Goal: Task Accomplishment & Management: Use online tool/utility

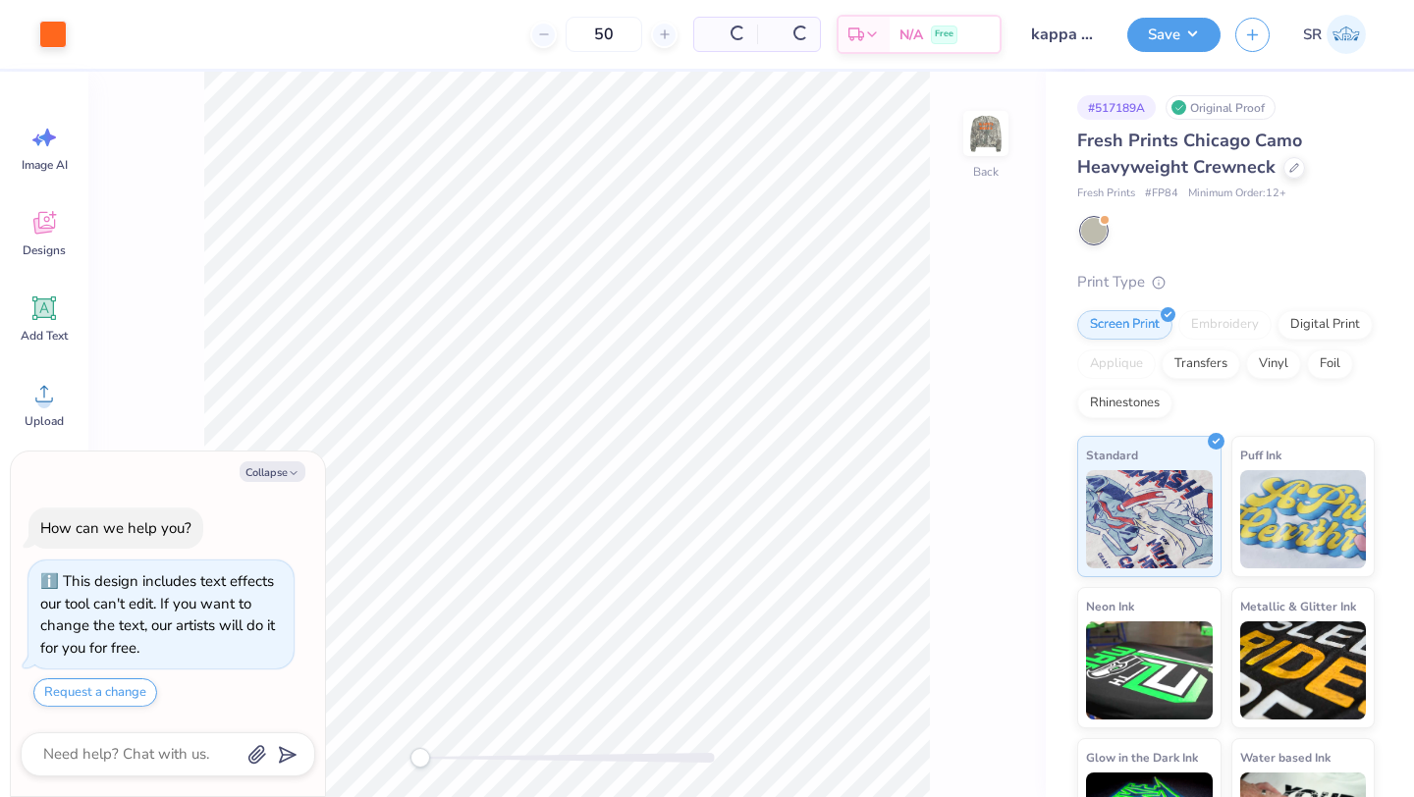
scroll to position [18, 0]
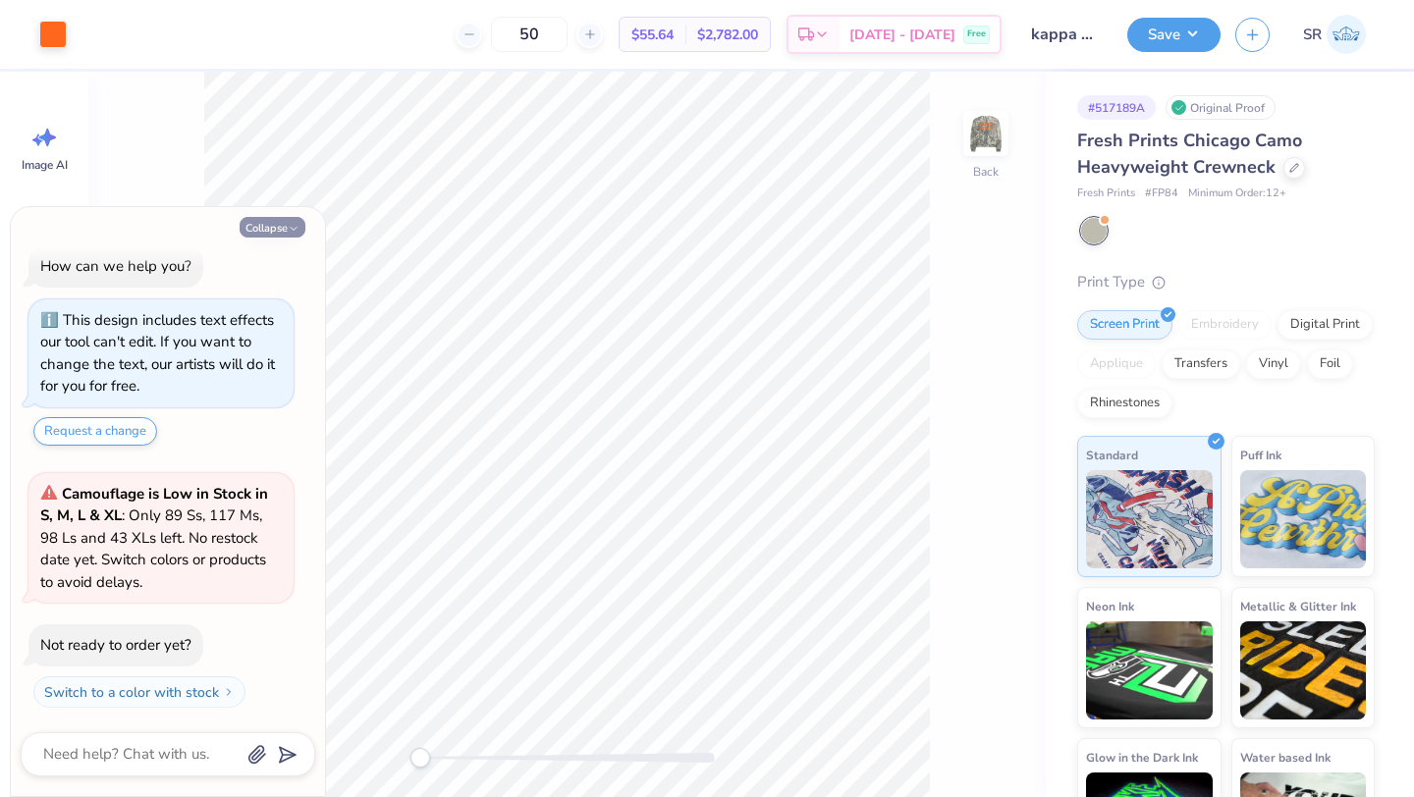
click at [276, 229] on button "Collapse" at bounding box center [273, 227] width 66 height 21
type textarea "x"
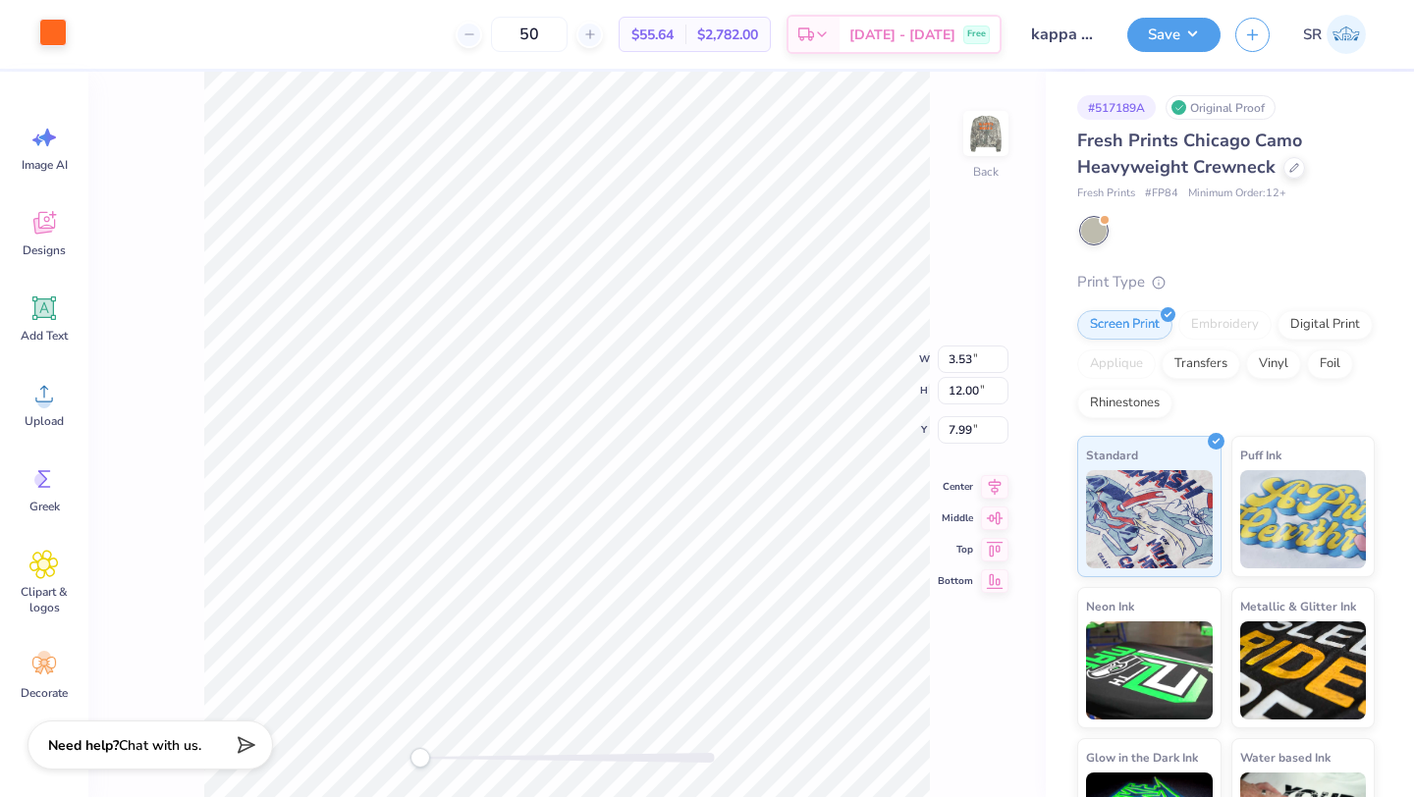
click at [54, 41] on div at bounding box center [52, 32] width 27 height 27
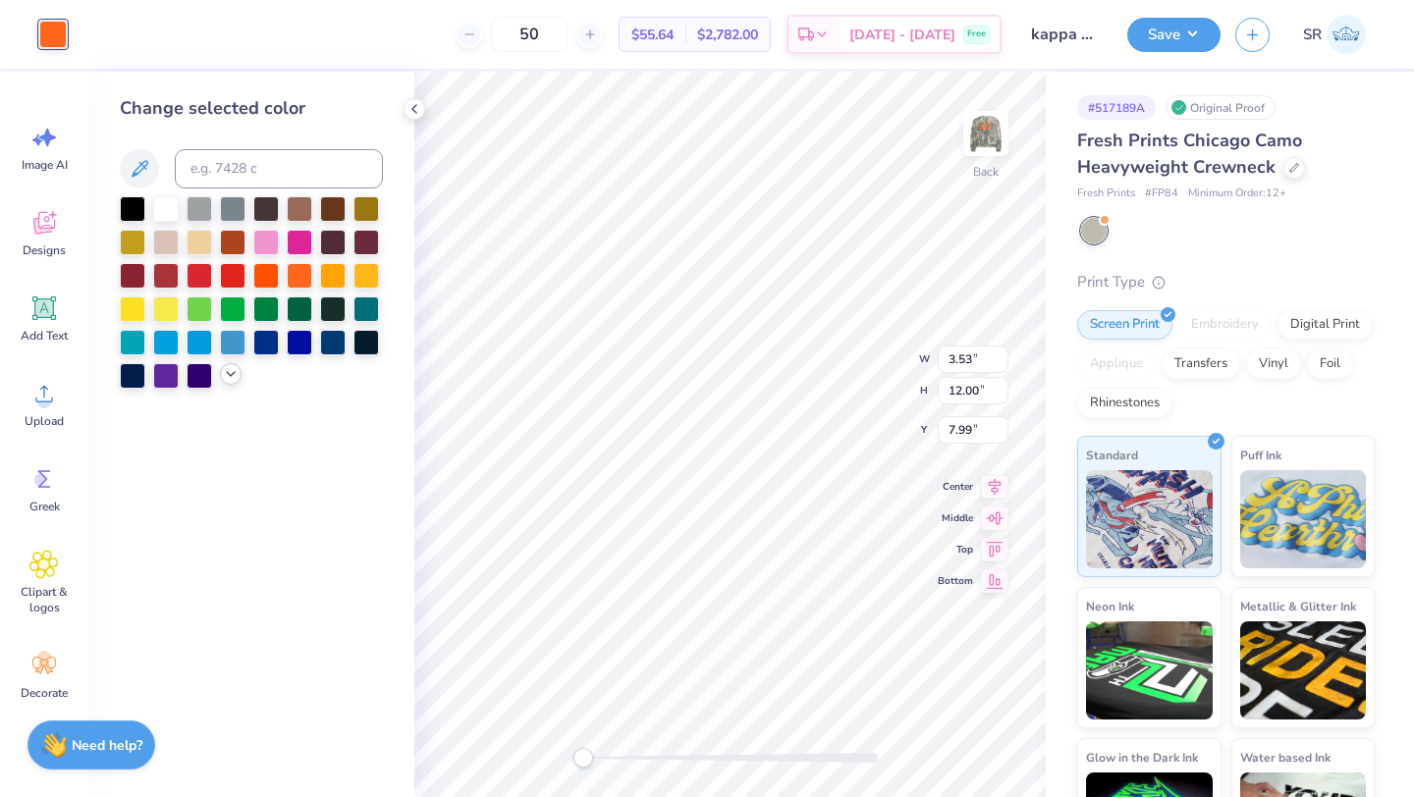
click at [231, 375] on polyline at bounding box center [231, 374] width 8 height 4
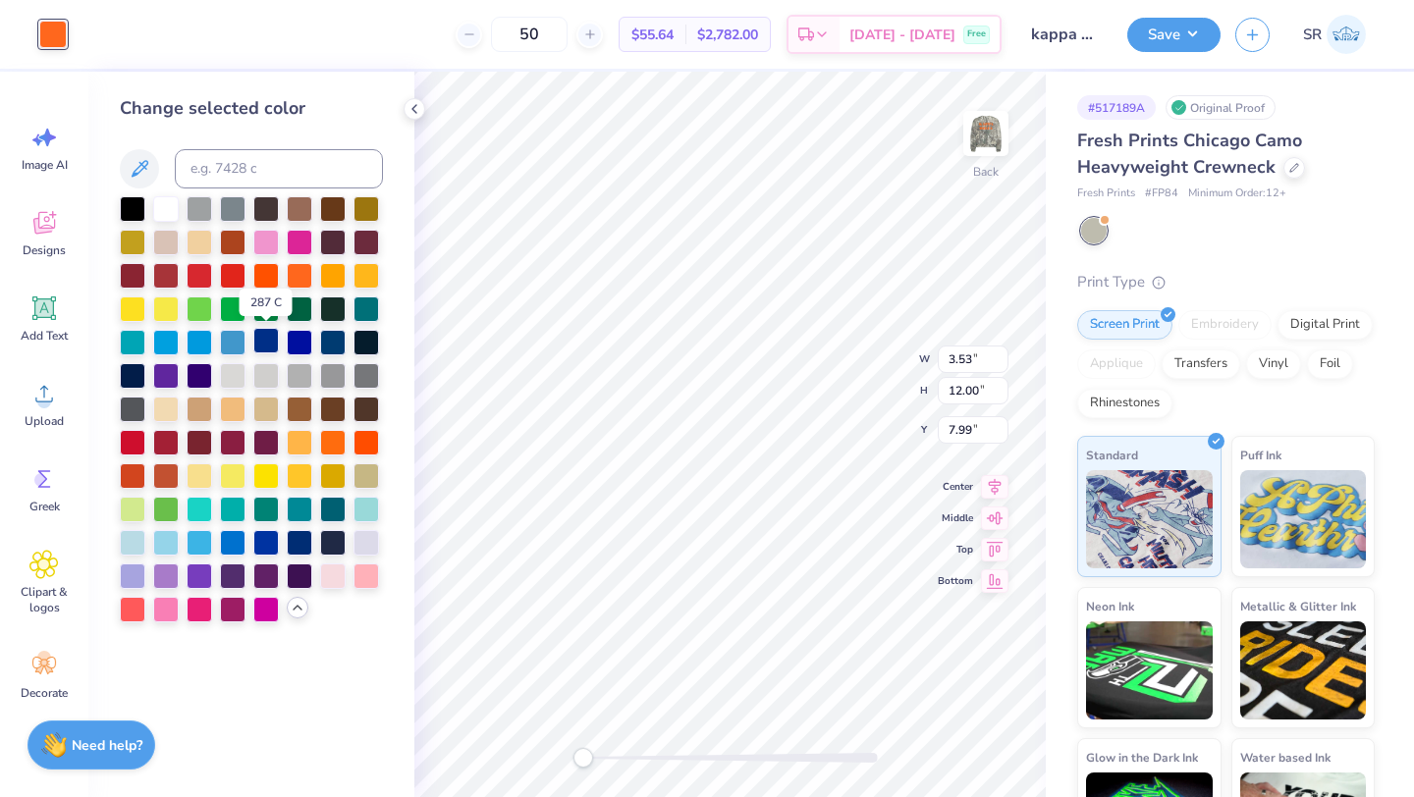
click at [267, 347] on div at bounding box center [266, 341] width 26 height 26
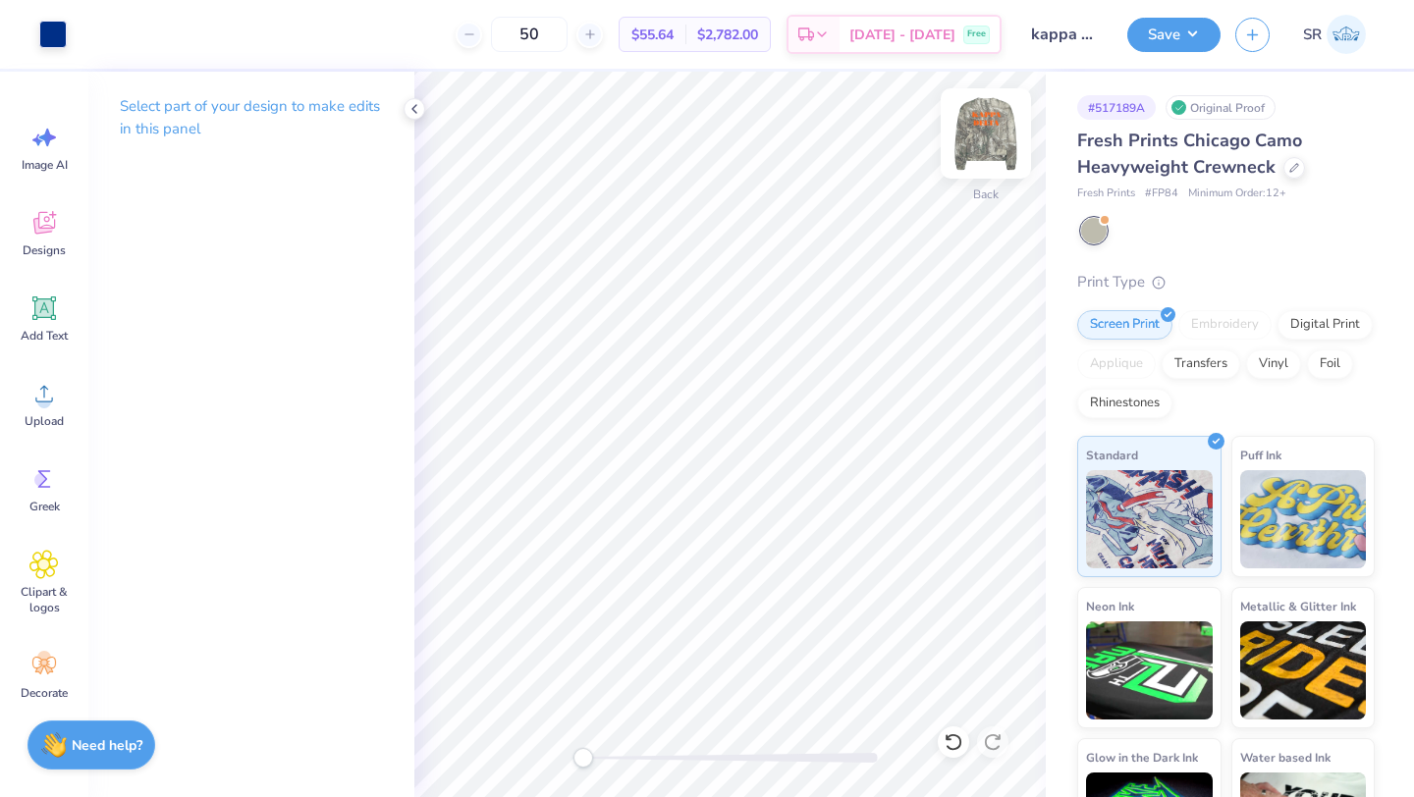
click at [986, 127] on img at bounding box center [986, 133] width 79 height 79
click at [52, 32] on div at bounding box center [52, 32] width 27 height 27
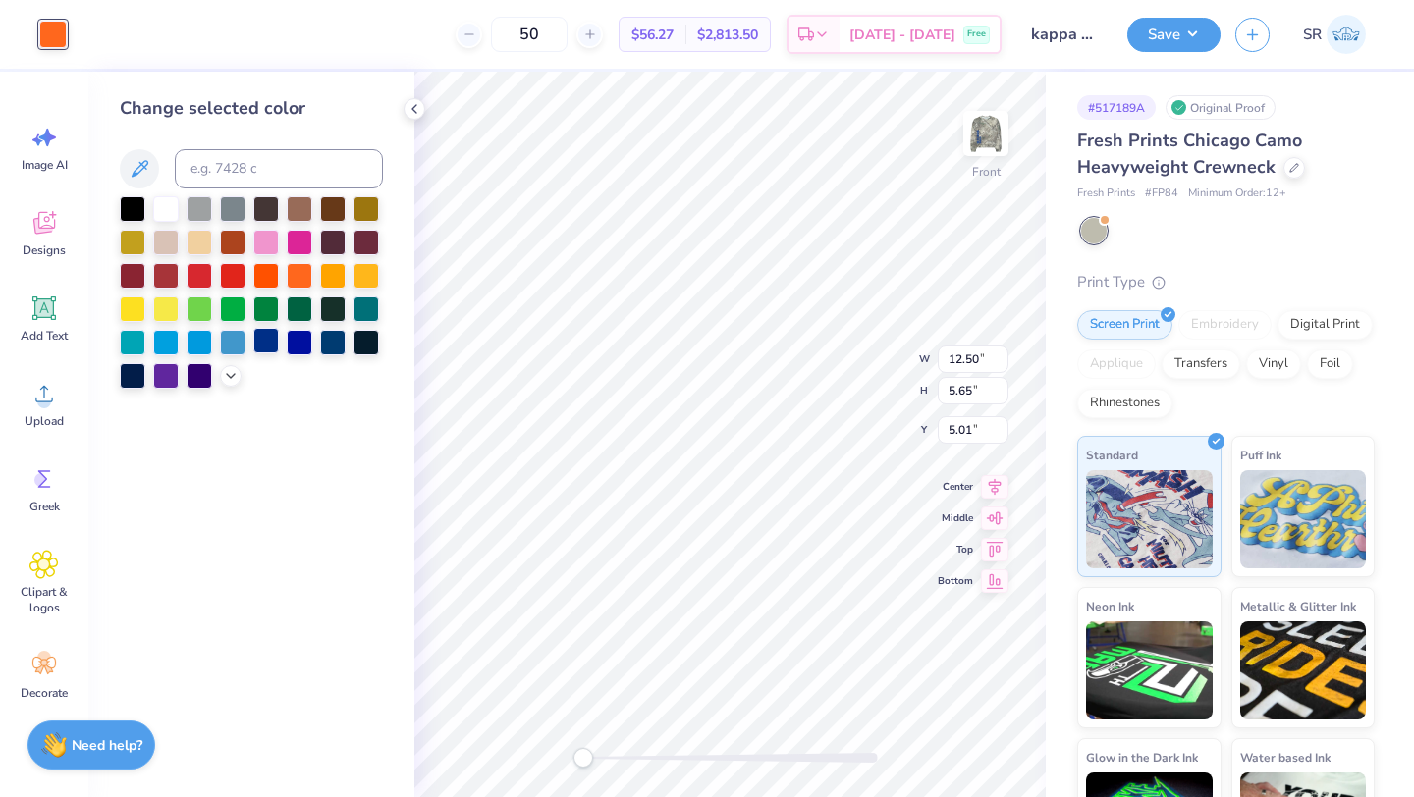
click at [276, 344] on div at bounding box center [266, 341] width 26 height 26
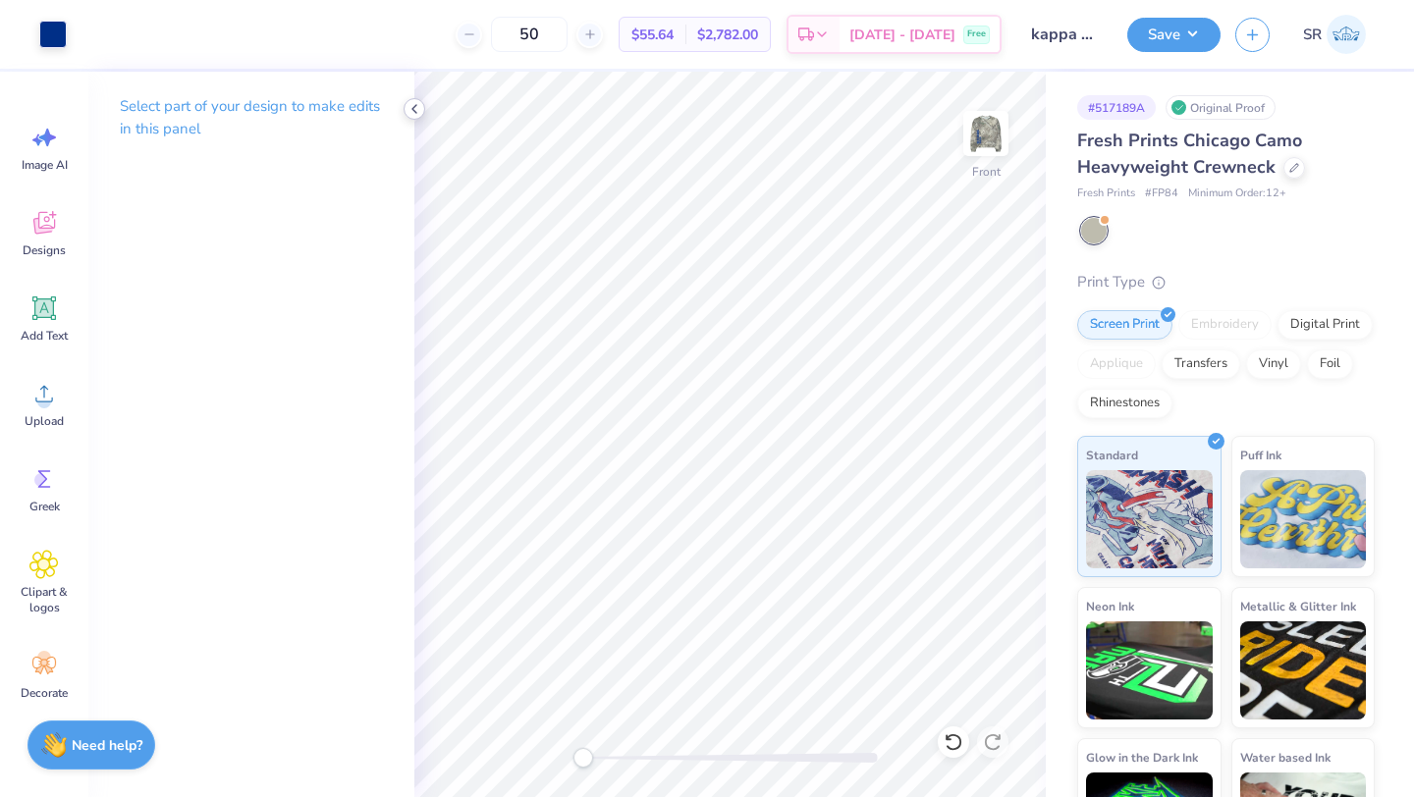
click at [411, 107] on icon at bounding box center [414, 109] width 16 height 16
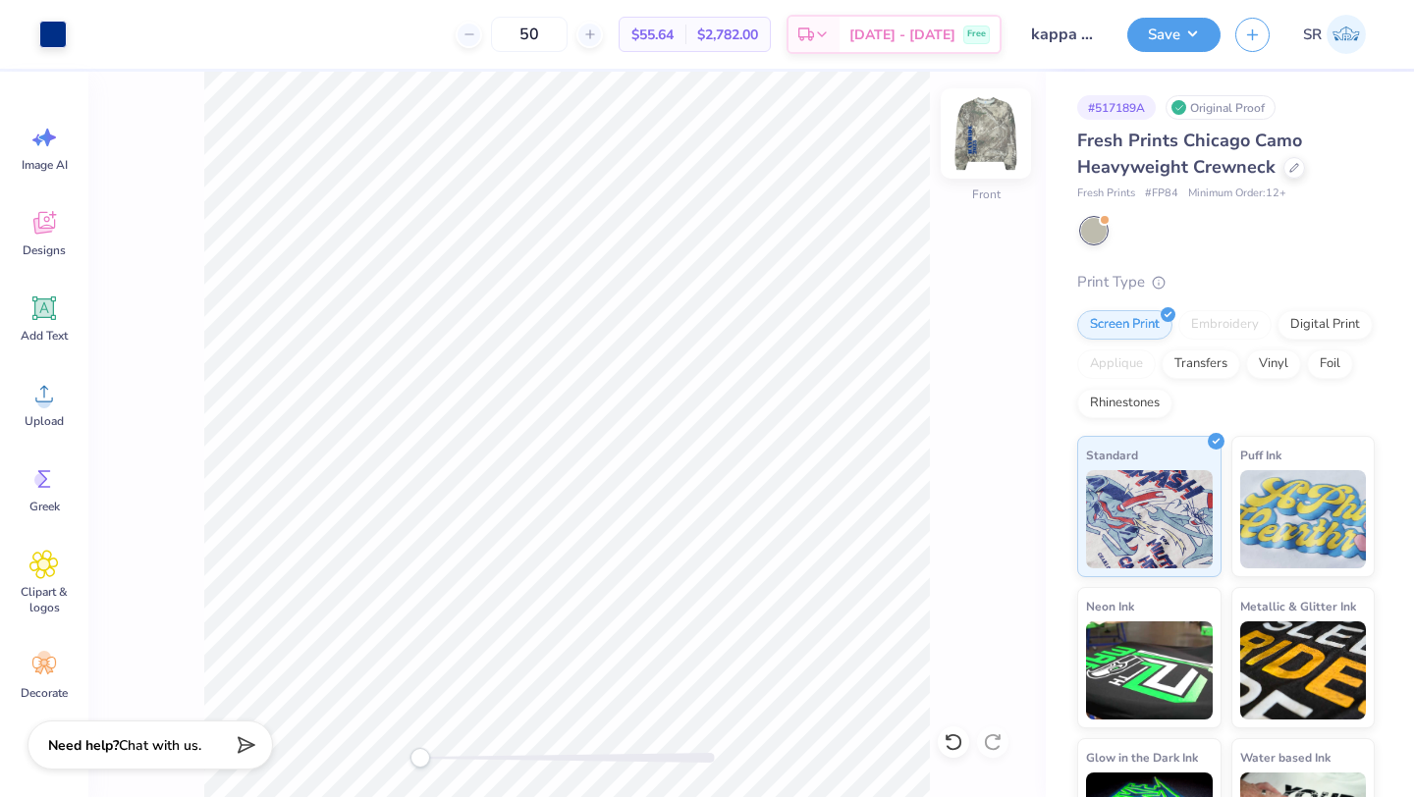
click at [992, 145] on img at bounding box center [986, 133] width 79 height 79
click at [989, 129] on img at bounding box center [986, 133] width 79 height 79
click at [976, 138] on img at bounding box center [986, 133] width 79 height 79
click at [1174, 30] on button "Save" at bounding box center [1173, 32] width 93 height 34
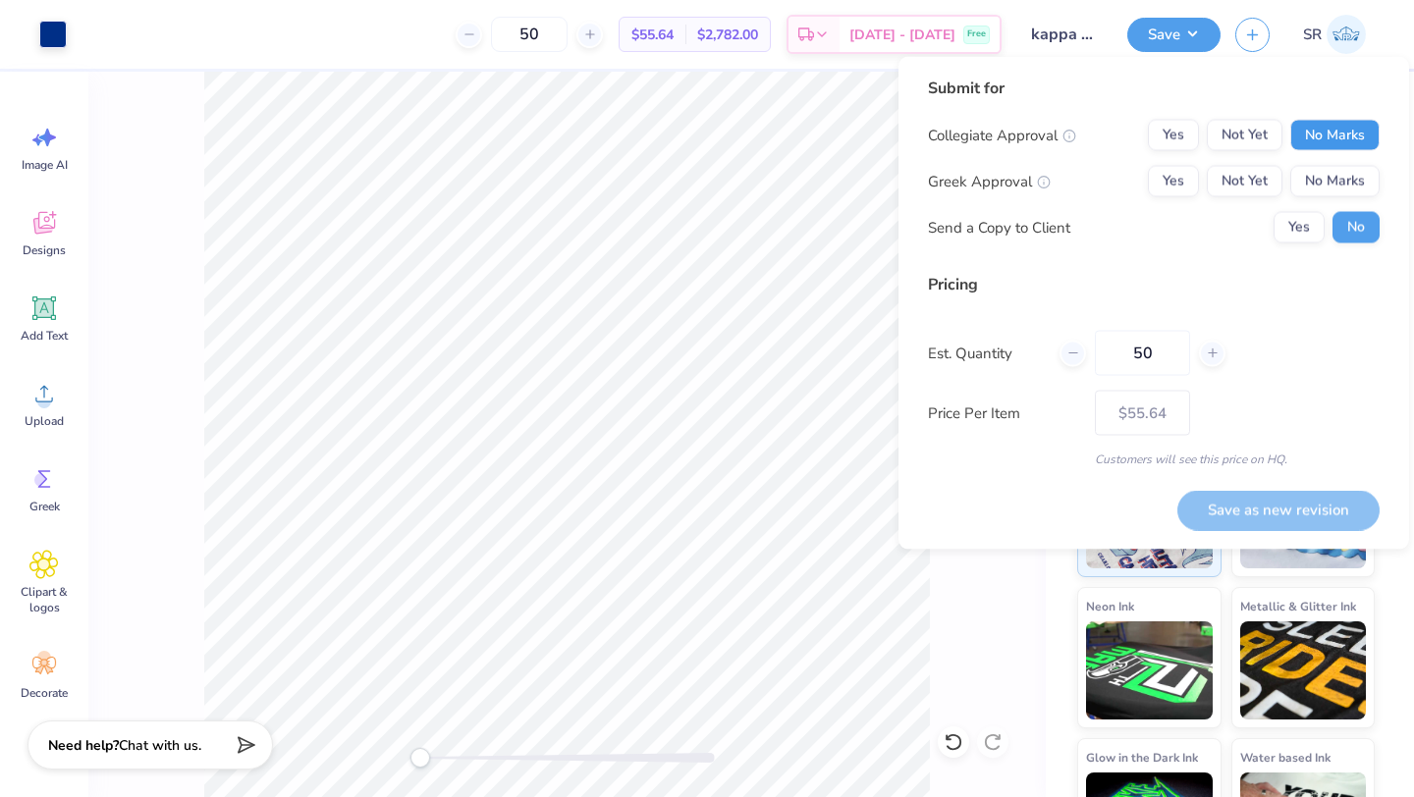
click at [1316, 134] on button "No Marks" at bounding box center [1334, 135] width 89 height 31
click at [1166, 190] on button "Yes" at bounding box center [1173, 181] width 51 height 31
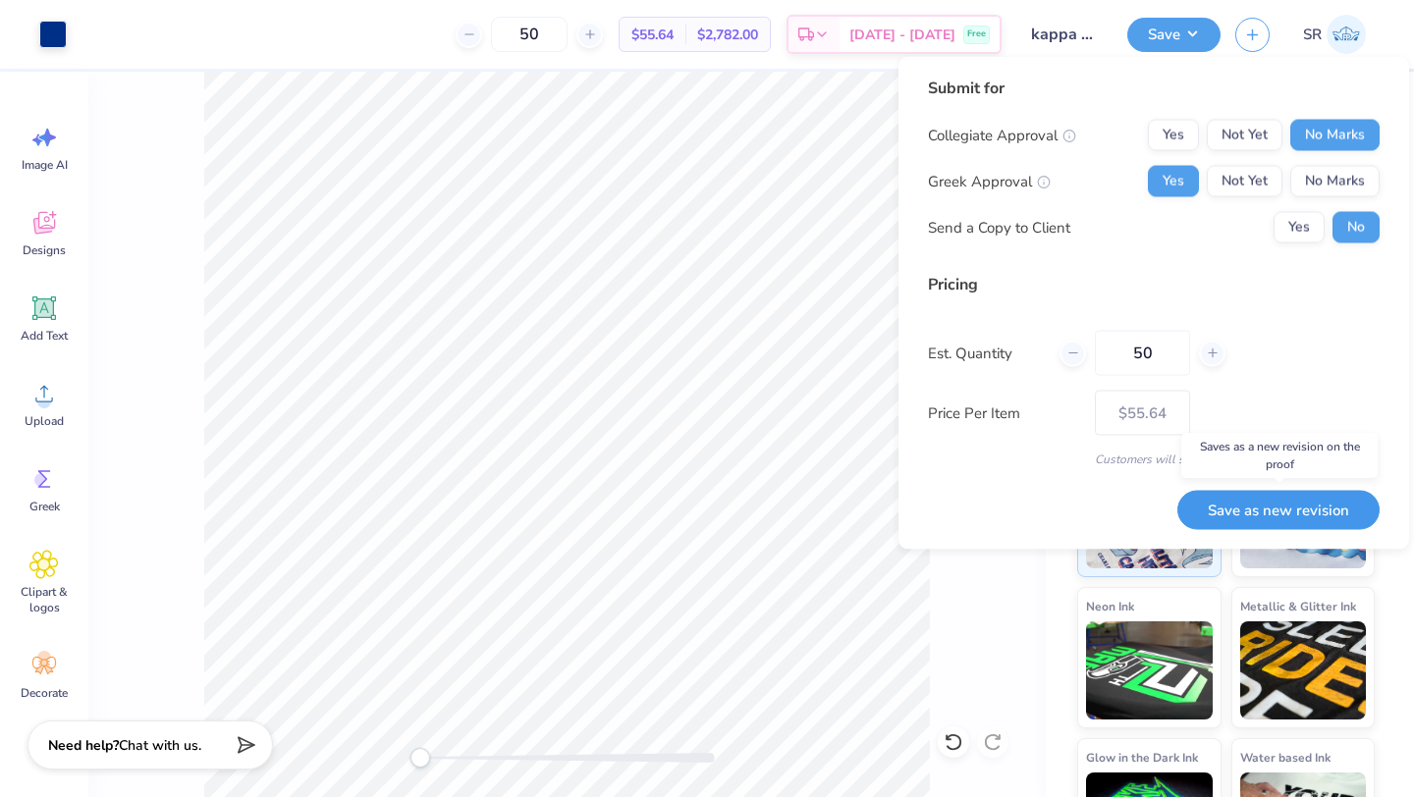
click at [1260, 515] on button "Save as new revision" at bounding box center [1278, 510] width 202 height 40
type input "$55.64"
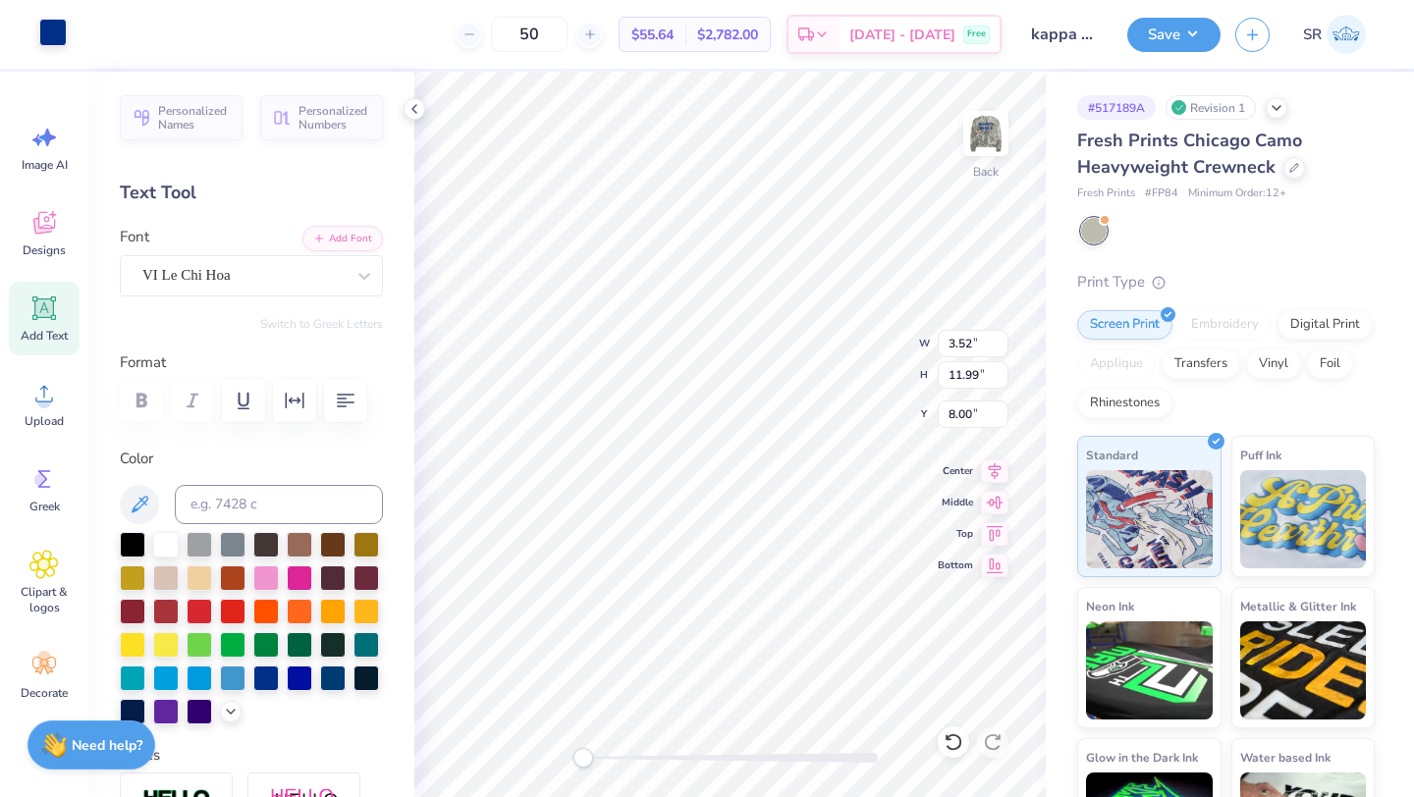
click at [56, 31] on div at bounding box center [52, 32] width 27 height 27
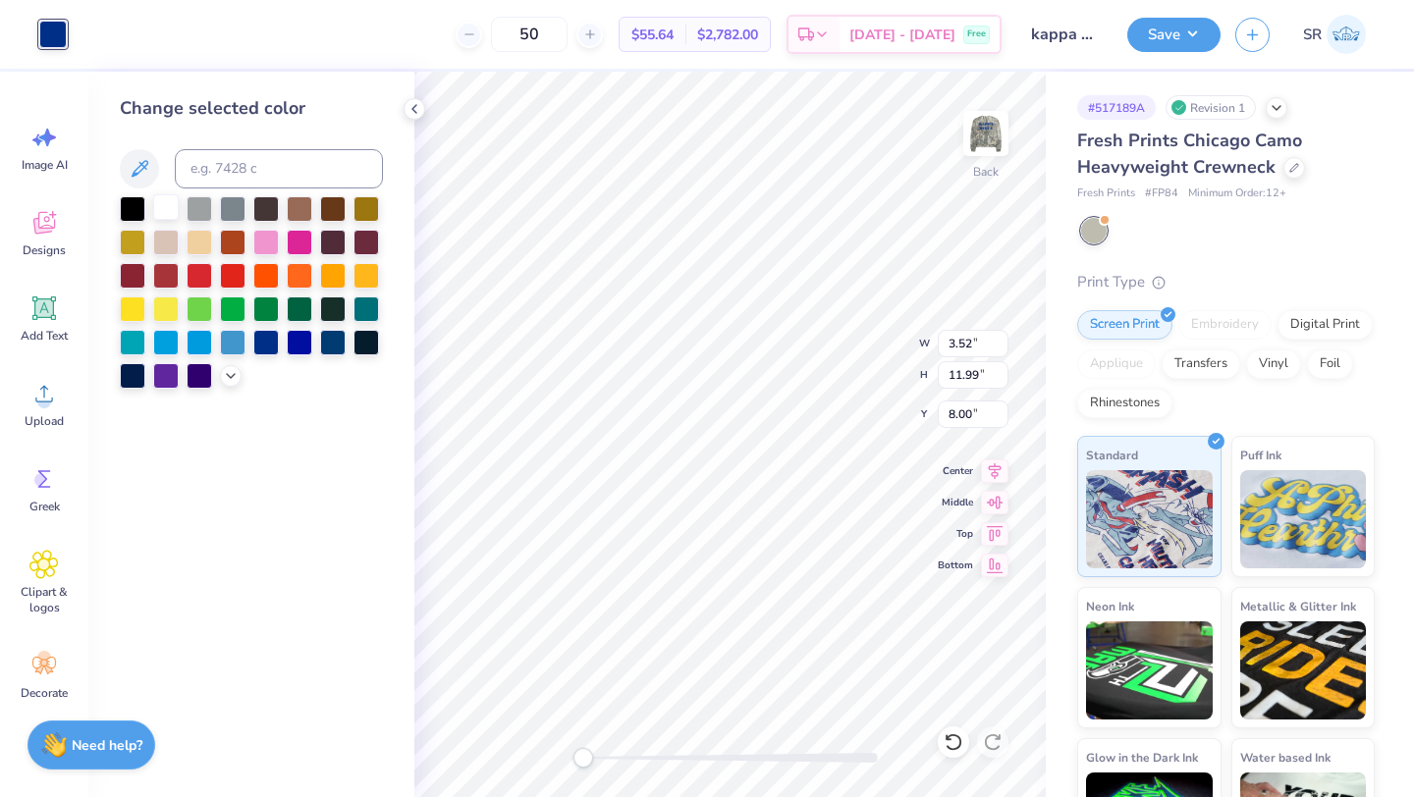
click at [167, 206] on div at bounding box center [166, 207] width 26 height 26
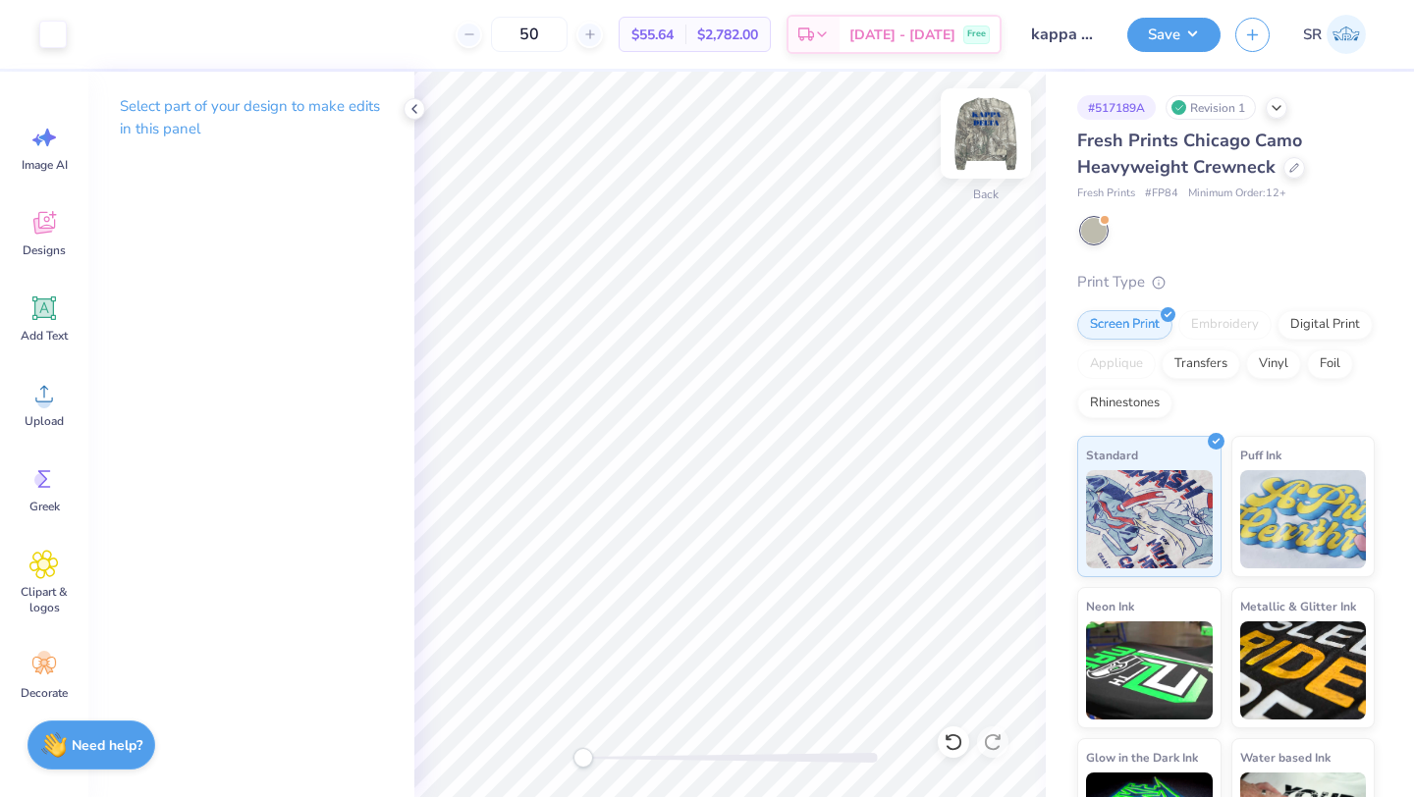
click at [992, 135] on img at bounding box center [986, 133] width 79 height 79
click at [39, 33] on div at bounding box center [52, 32] width 27 height 27
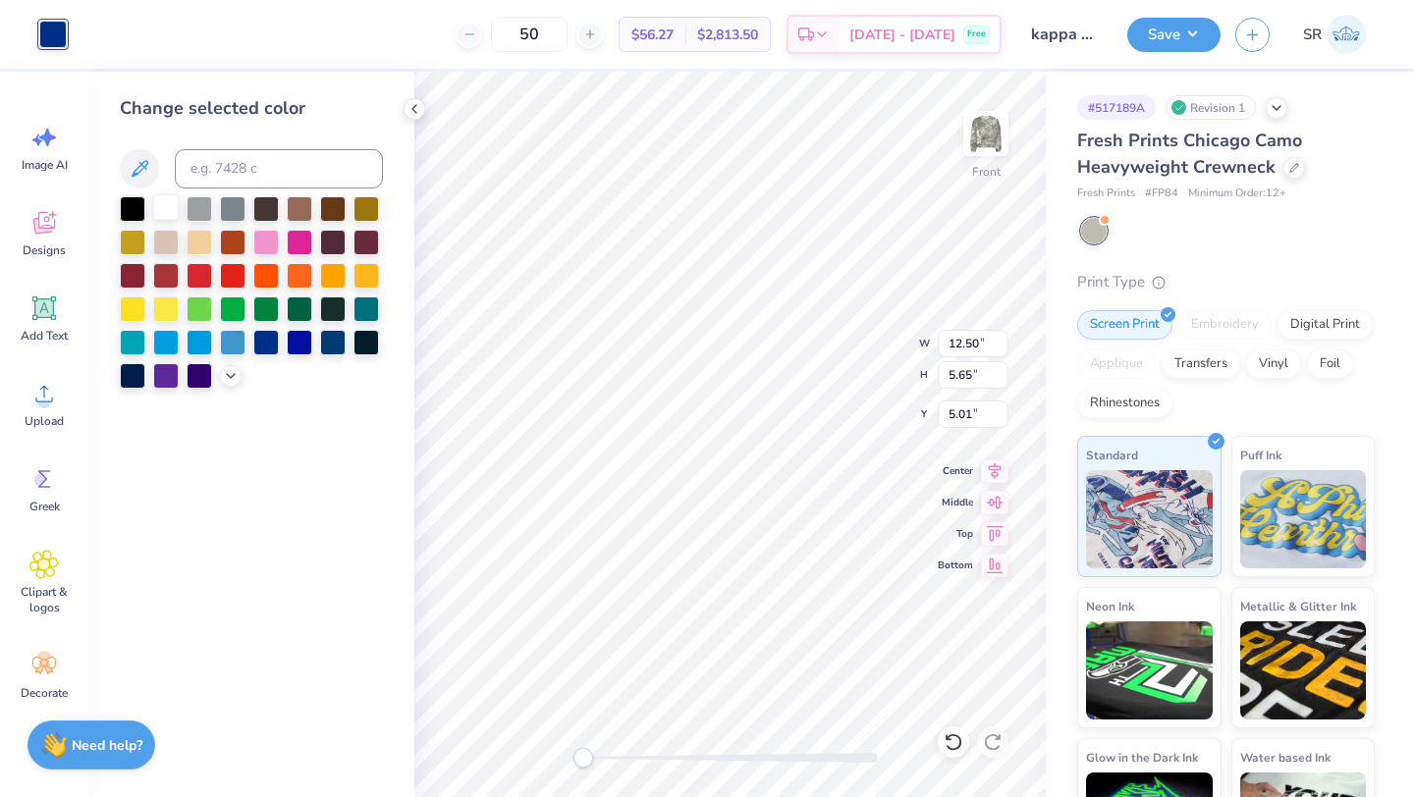
click at [166, 205] on div at bounding box center [166, 207] width 26 height 26
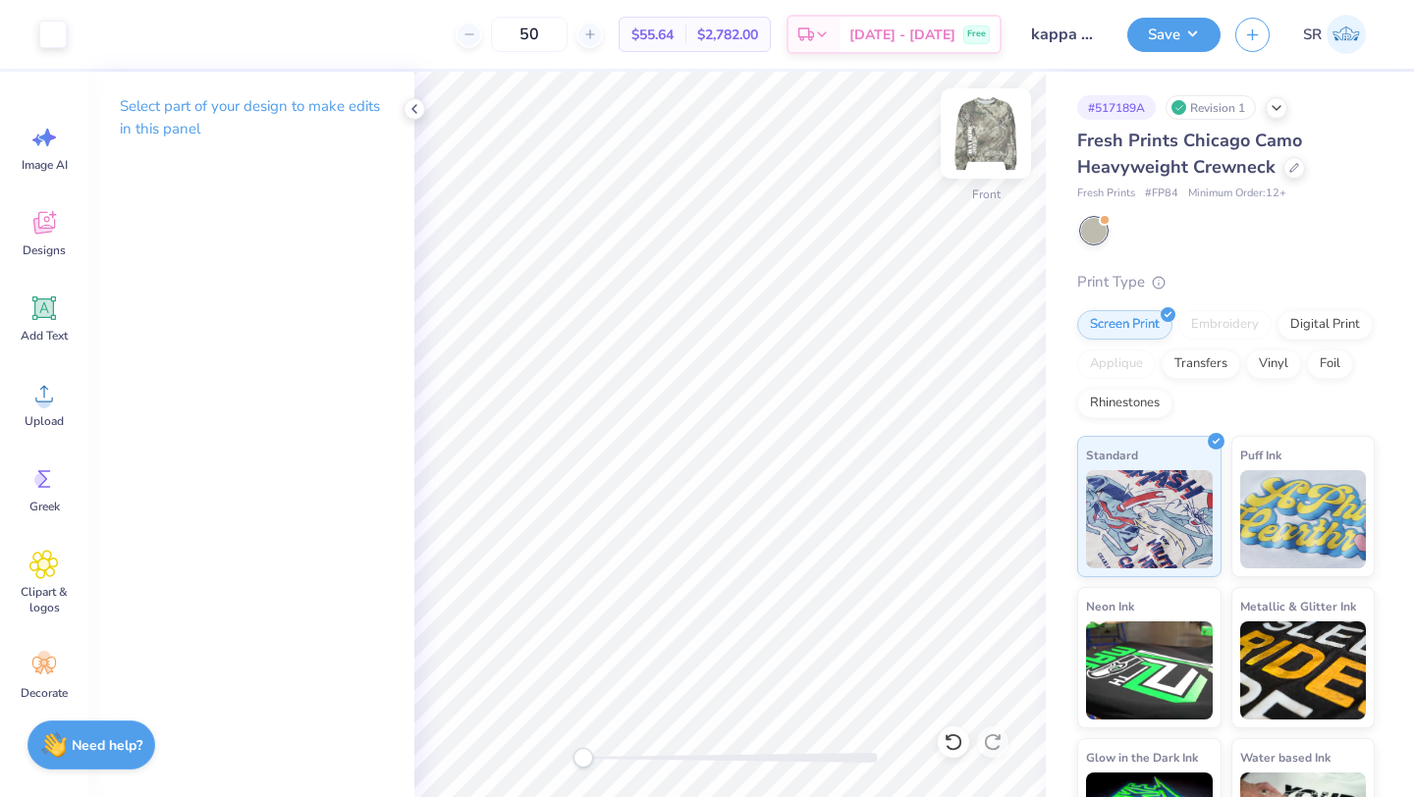
click at [968, 124] on img at bounding box center [986, 133] width 79 height 79
click at [985, 133] on img at bounding box center [986, 133] width 79 height 79
click at [1181, 32] on button "Save" at bounding box center [1173, 32] width 93 height 34
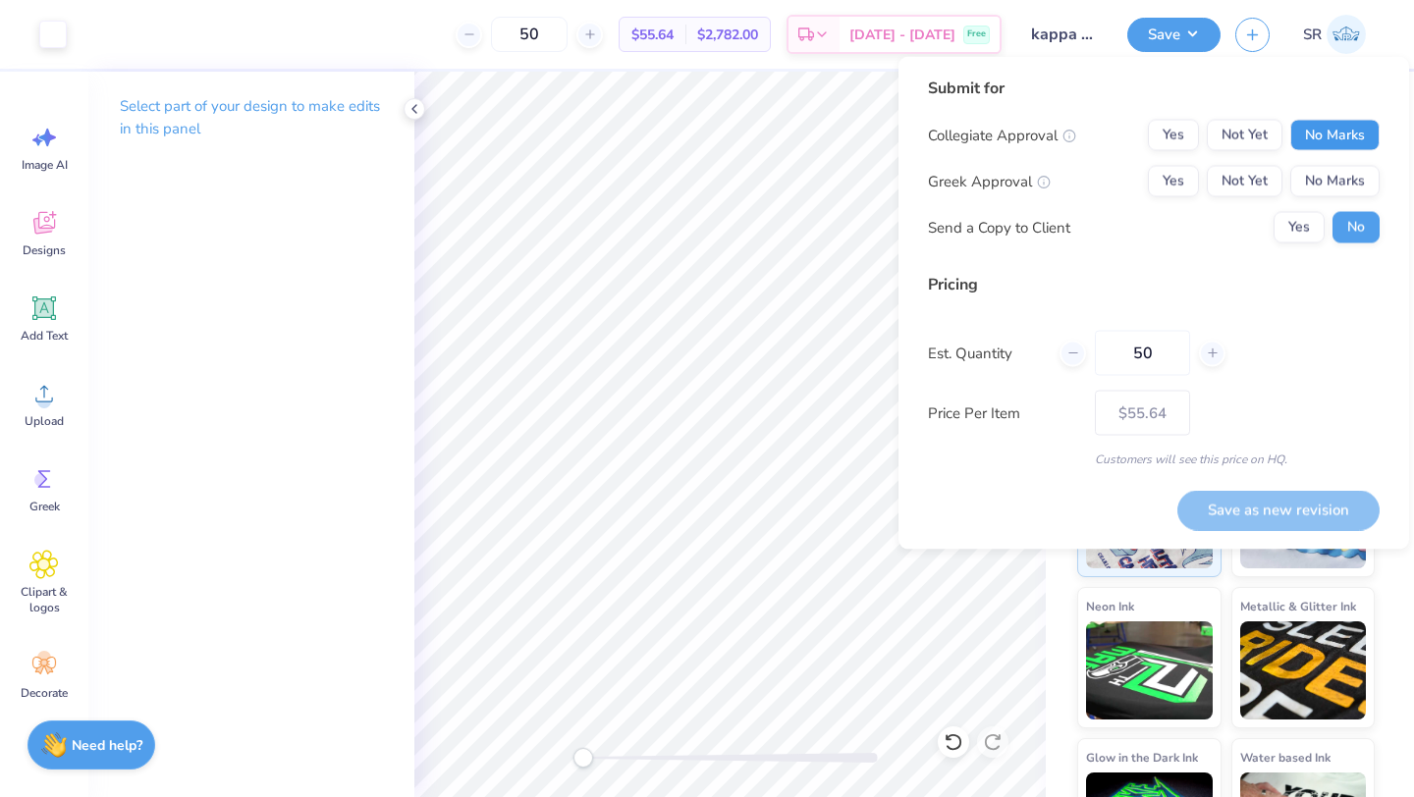
click at [1318, 141] on button "No Marks" at bounding box center [1334, 135] width 89 height 31
click at [1173, 179] on button "Yes" at bounding box center [1173, 181] width 51 height 31
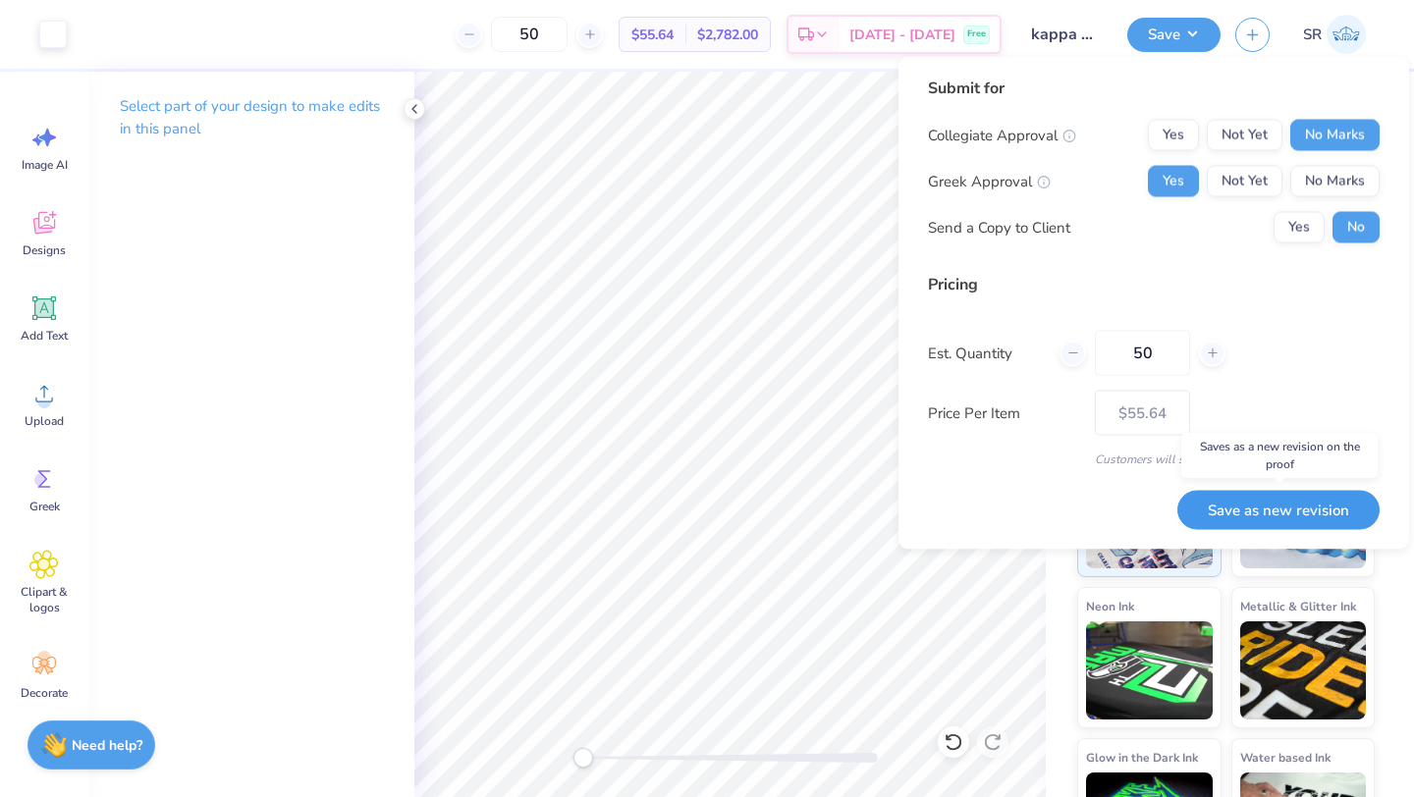
click at [1267, 509] on button "Save as new revision" at bounding box center [1278, 510] width 202 height 40
type input "$55.64"
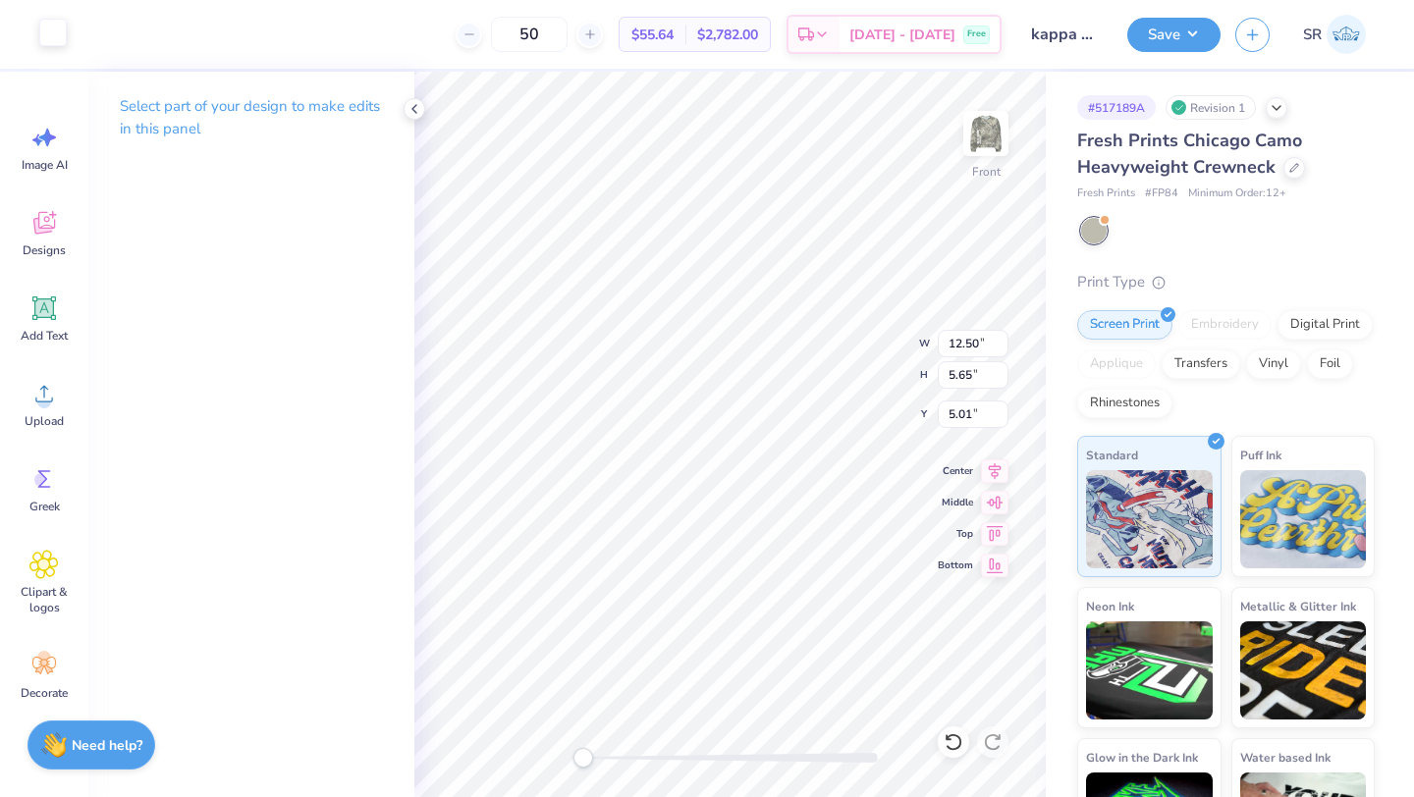
click at [63, 38] on div at bounding box center [52, 32] width 27 height 27
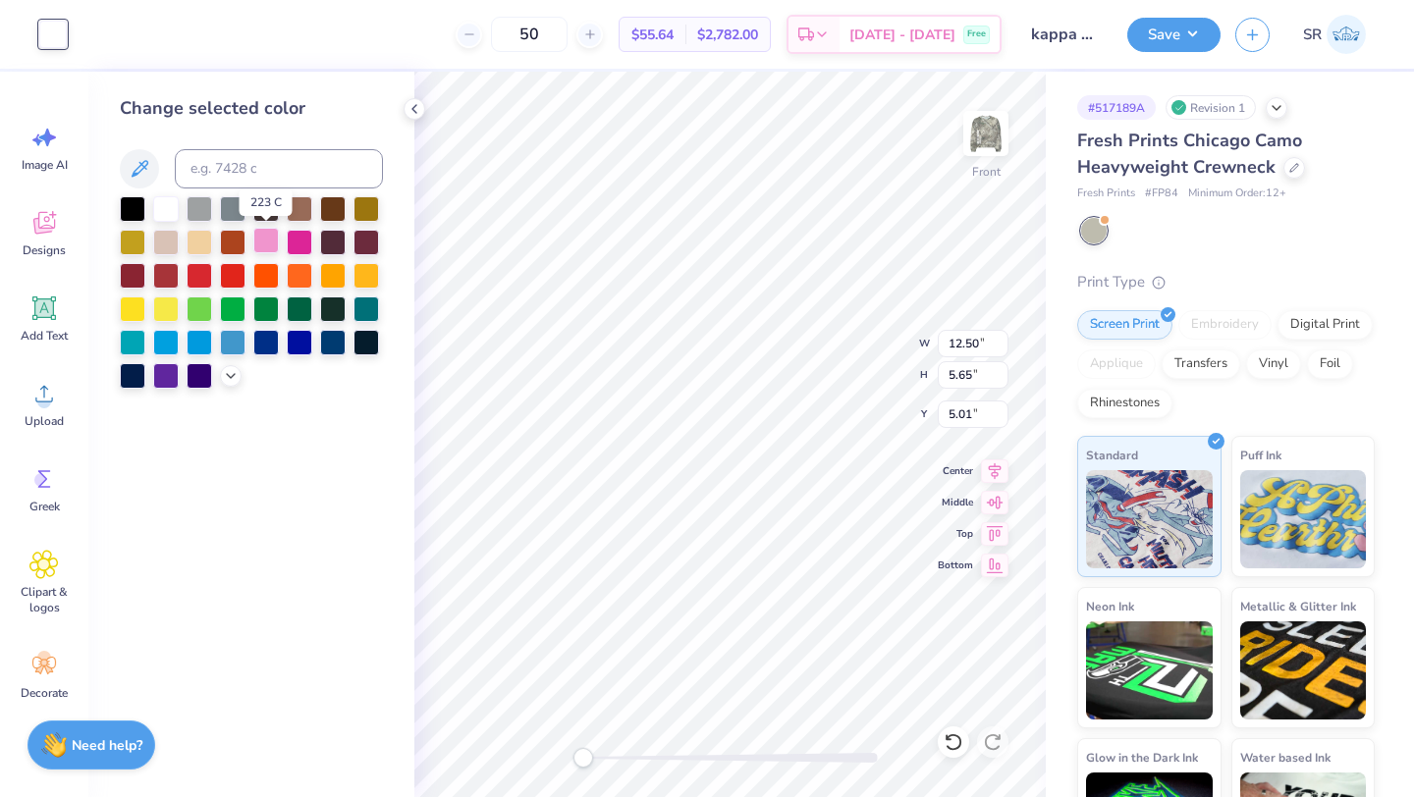
click at [266, 244] on div at bounding box center [266, 241] width 26 height 26
click at [234, 377] on icon at bounding box center [231, 374] width 16 height 16
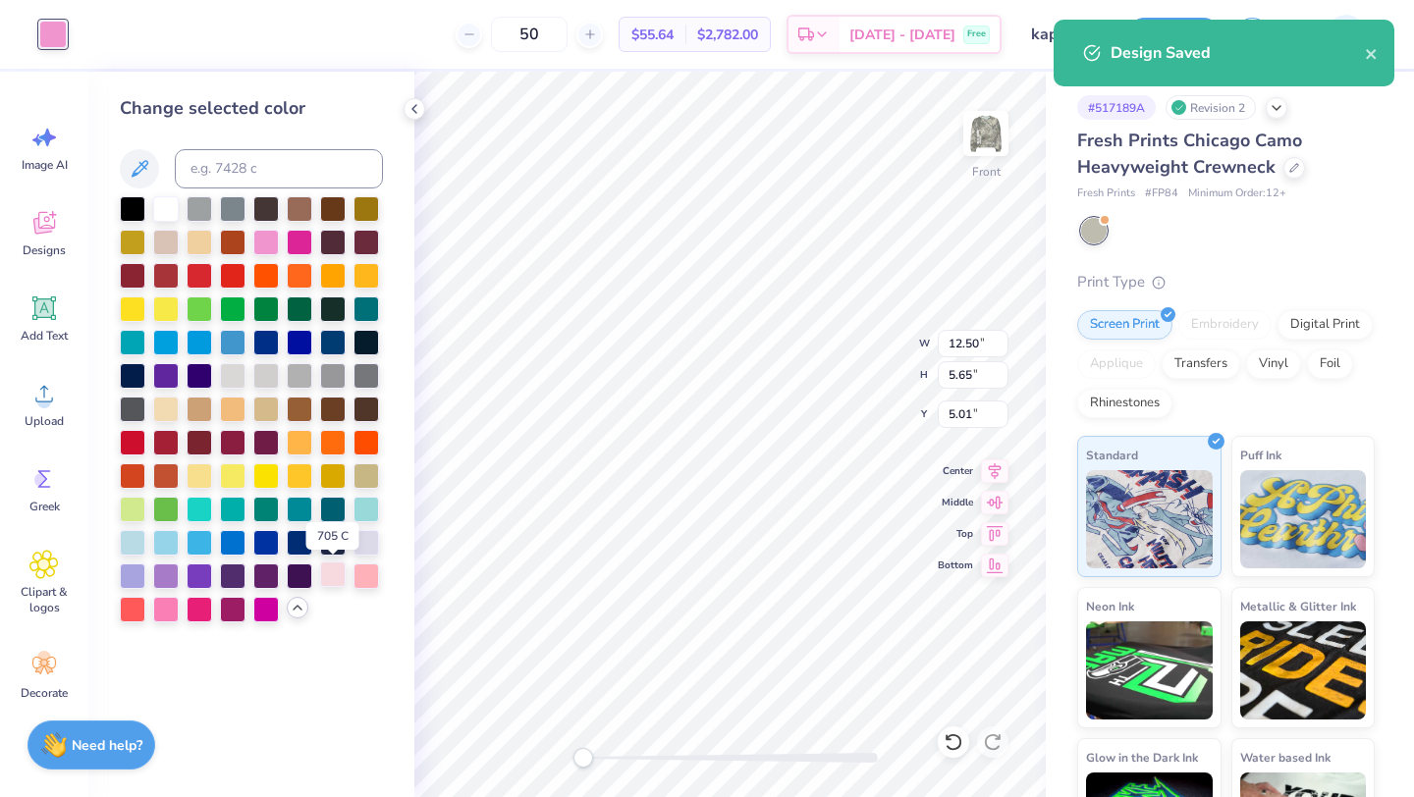
click at [335, 575] on div at bounding box center [333, 575] width 26 height 26
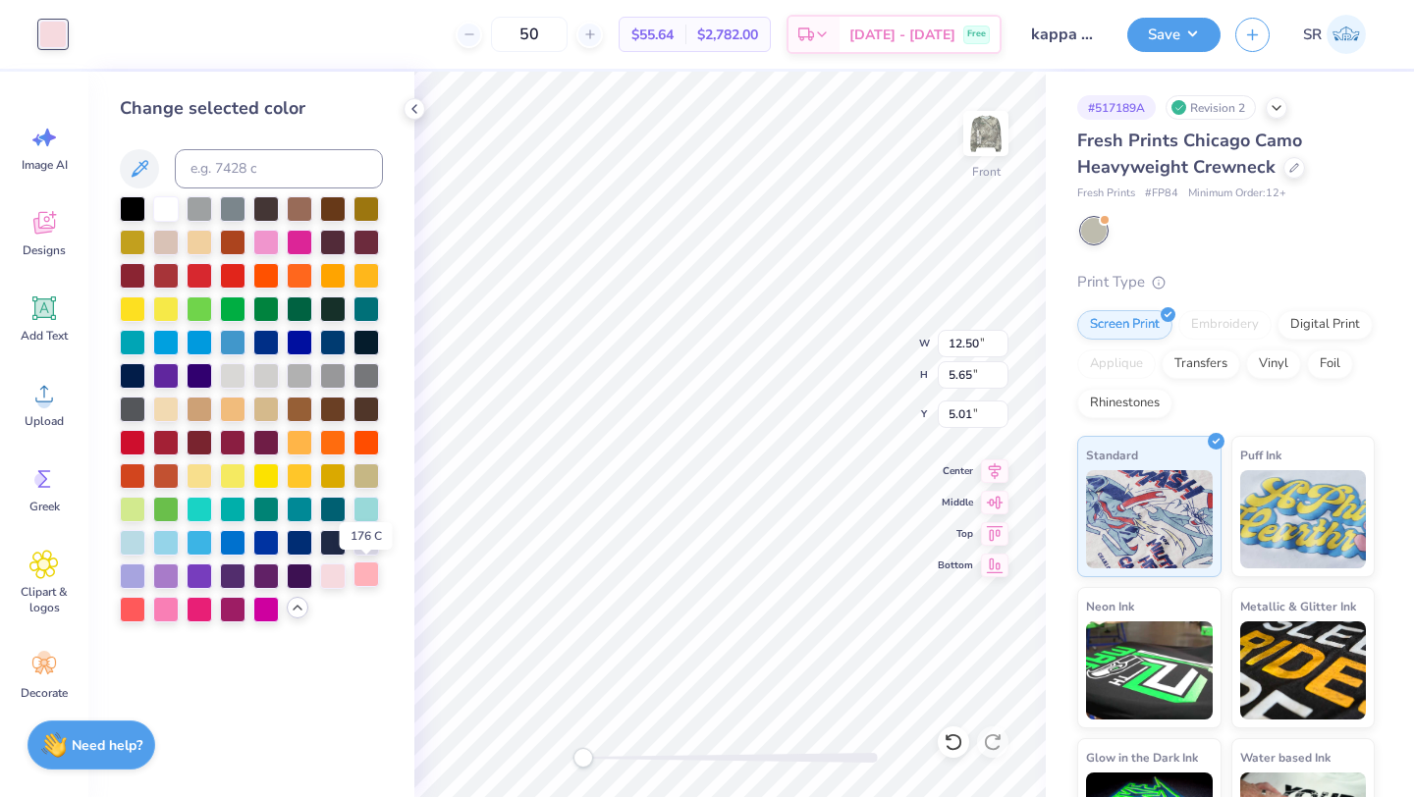
click at [371, 577] on div at bounding box center [366, 575] width 26 height 26
click at [159, 614] on div at bounding box center [166, 608] width 26 height 26
click at [262, 241] on div at bounding box center [266, 241] width 26 height 26
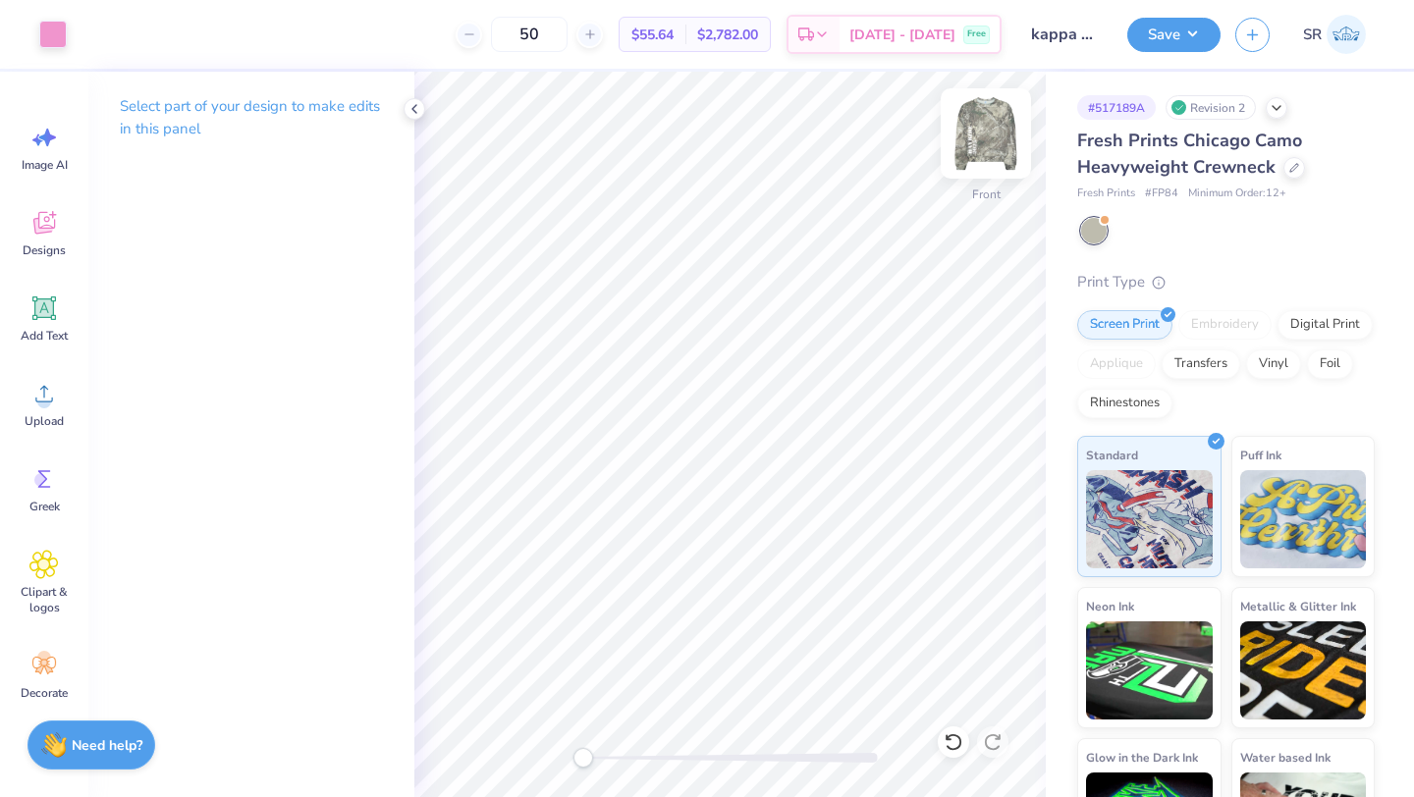
click at [978, 150] on img at bounding box center [986, 133] width 79 height 79
click at [54, 31] on div at bounding box center [52, 32] width 27 height 27
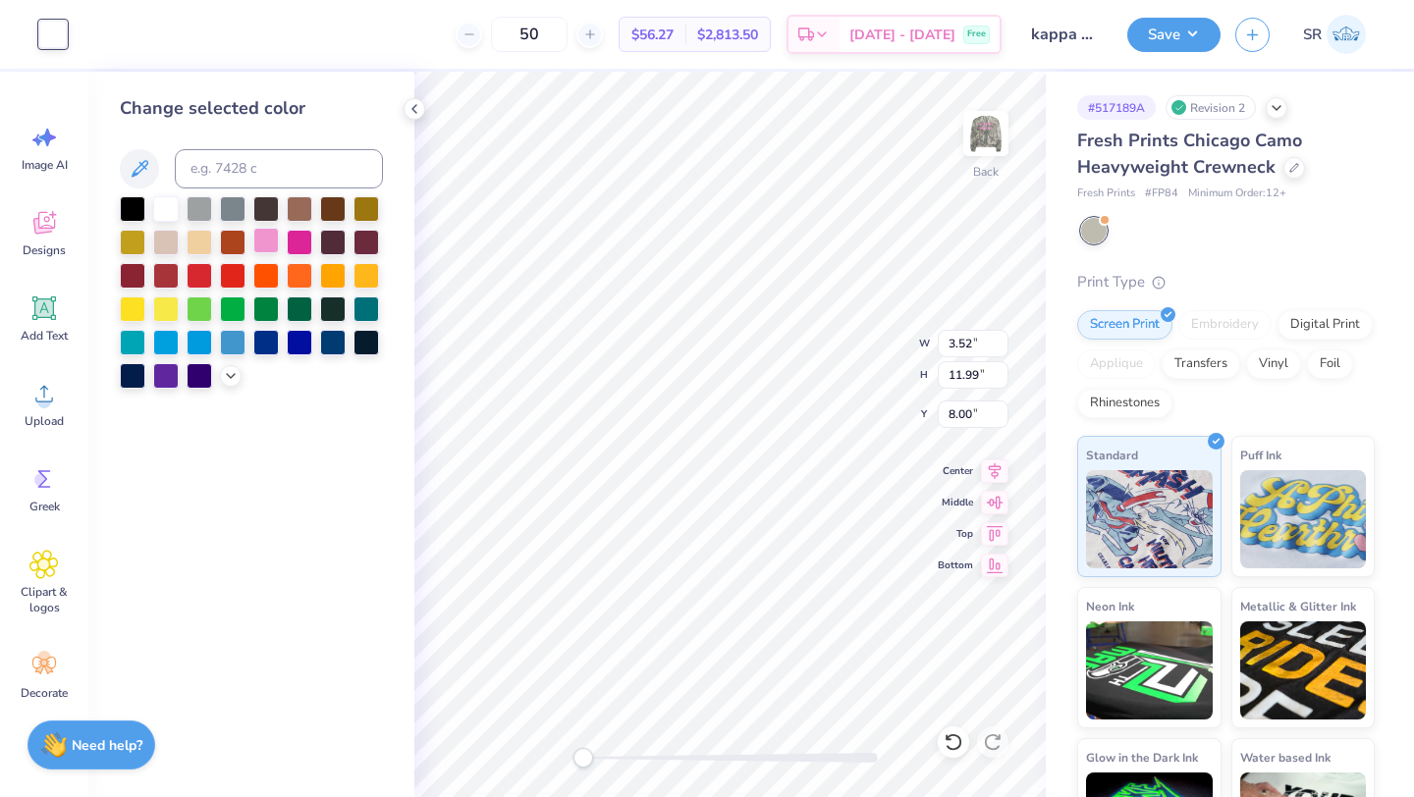
click at [262, 242] on div at bounding box center [266, 241] width 26 height 26
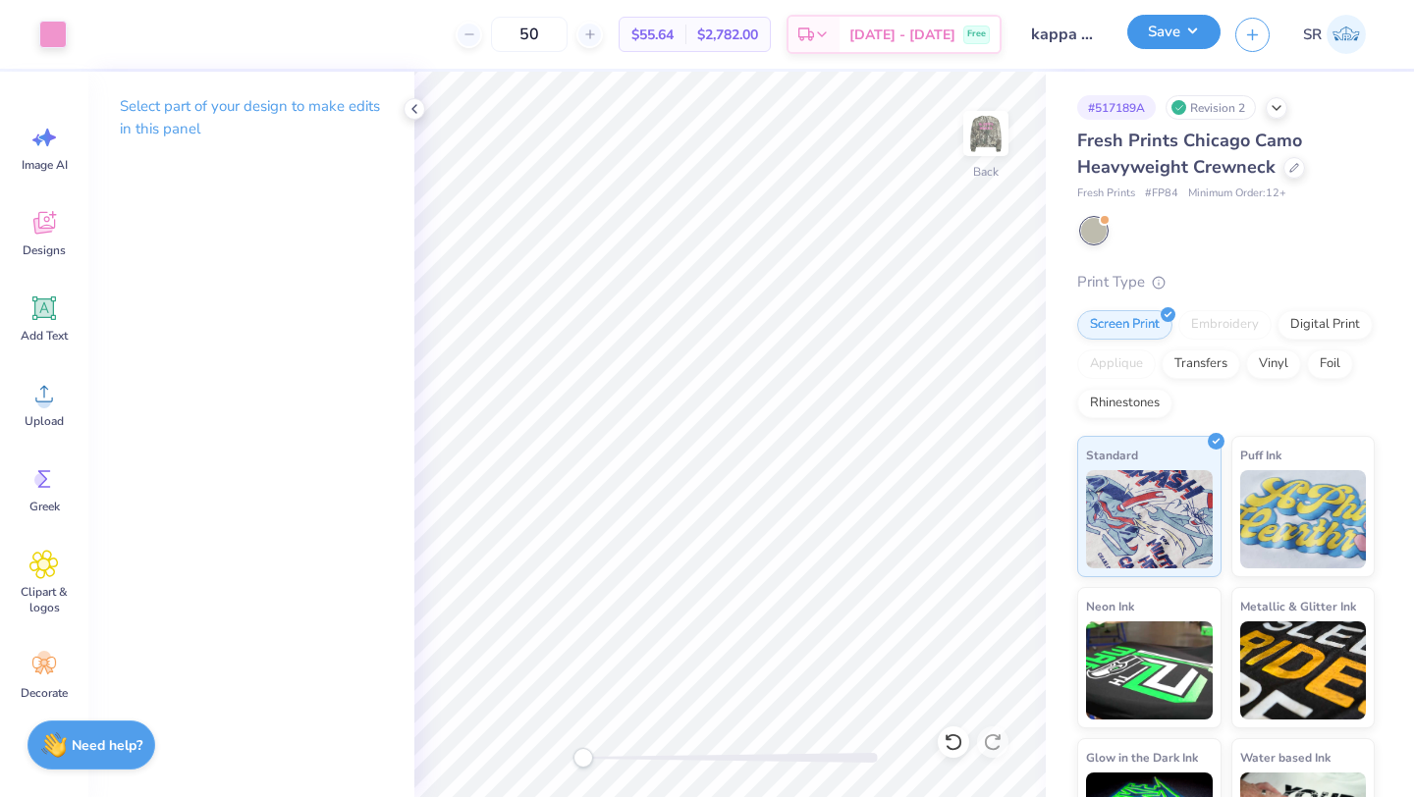
click at [1184, 38] on button "Save" at bounding box center [1173, 32] width 93 height 34
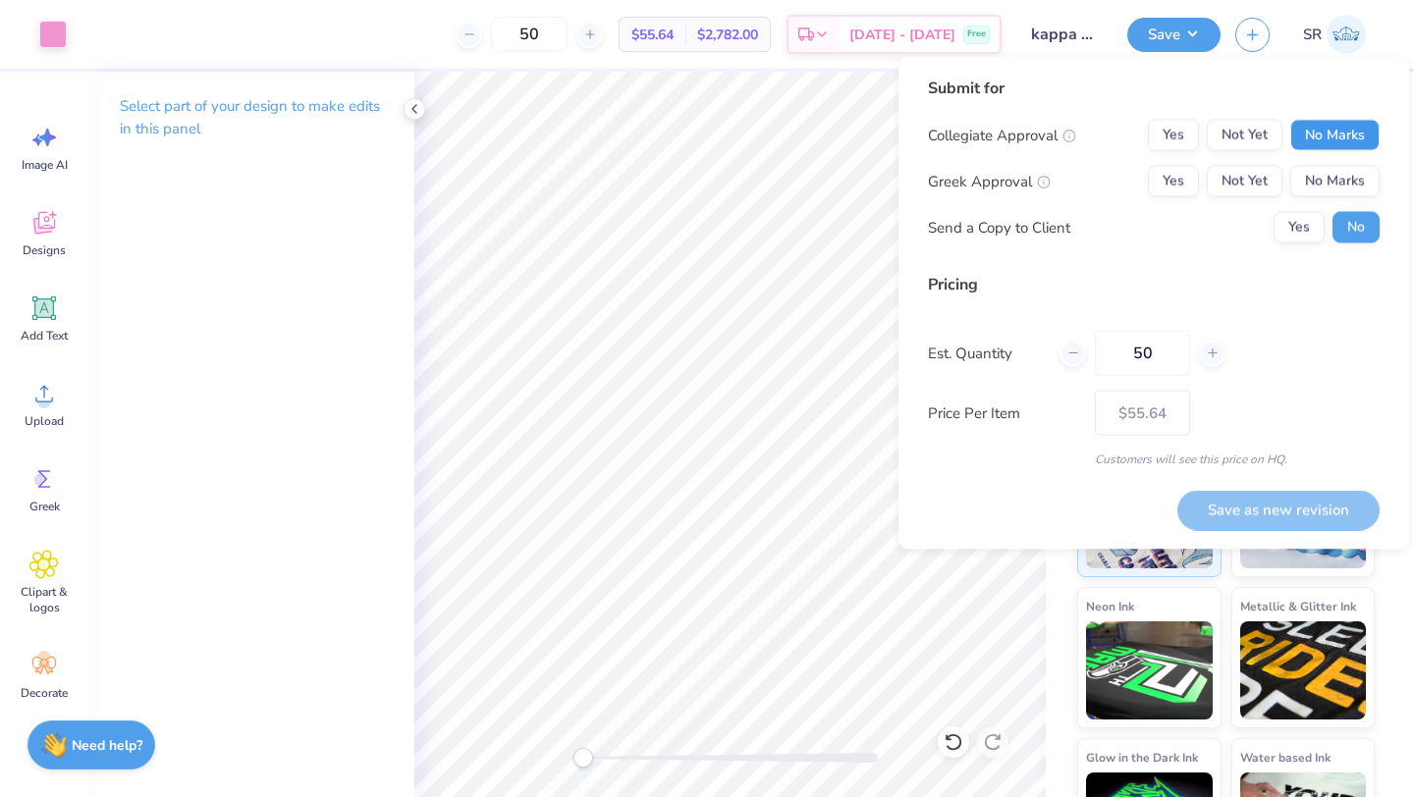
click at [1347, 132] on button "No Marks" at bounding box center [1334, 135] width 89 height 31
click at [1176, 182] on button "Yes" at bounding box center [1173, 181] width 51 height 31
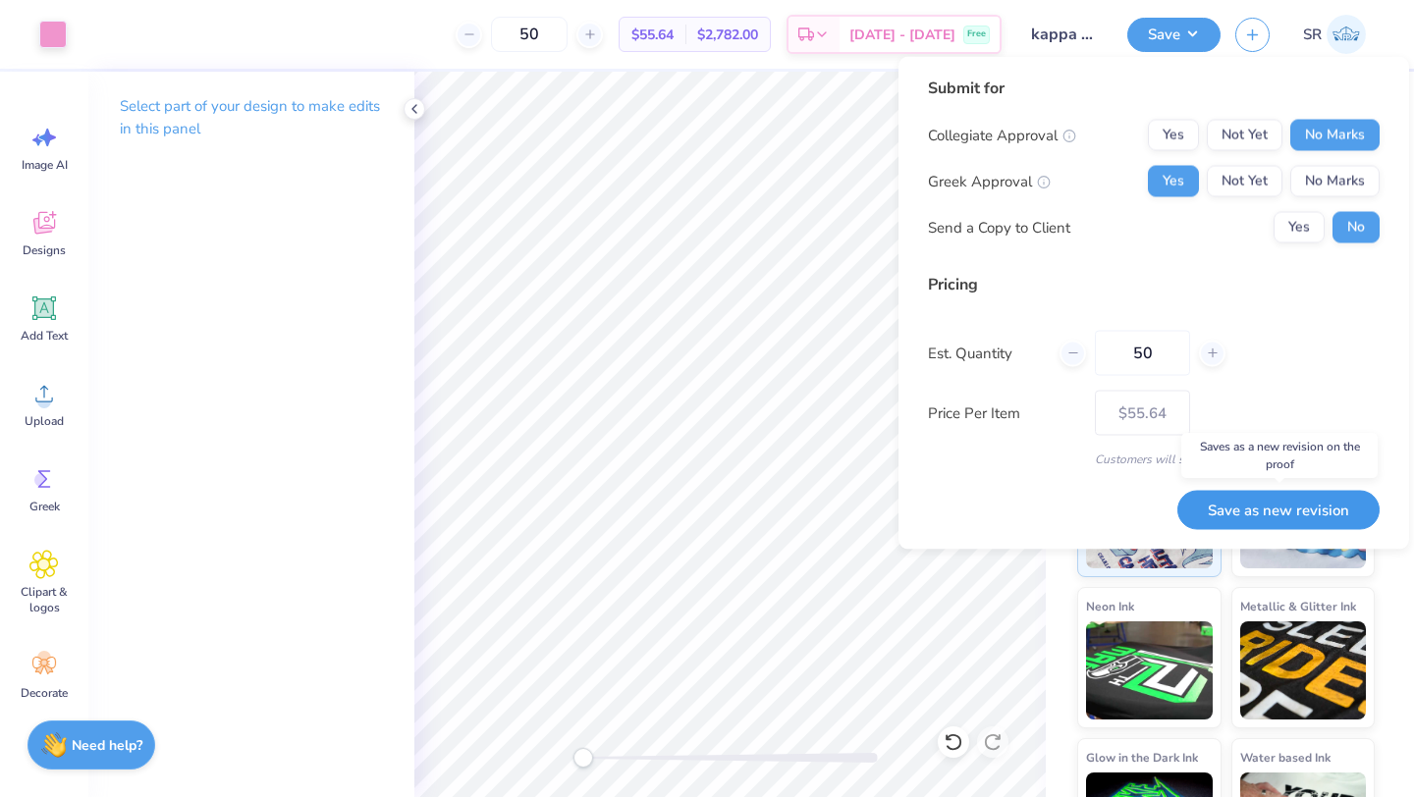
click at [1266, 515] on button "Save as new revision" at bounding box center [1278, 510] width 202 height 40
type input "$55.64"
